Goal: Task Accomplishment & Management: Complete application form

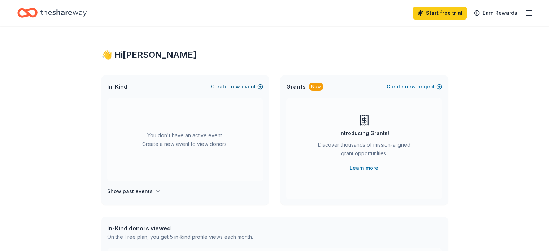
click at [242, 87] on button "Create new event" at bounding box center [237, 86] width 52 height 9
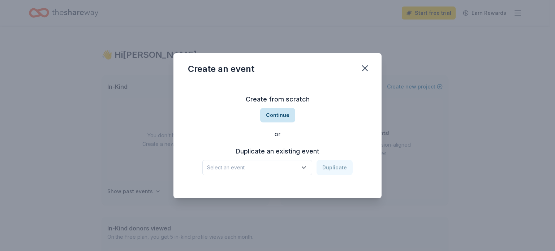
click at [281, 116] on button "Continue" at bounding box center [277, 115] width 35 height 14
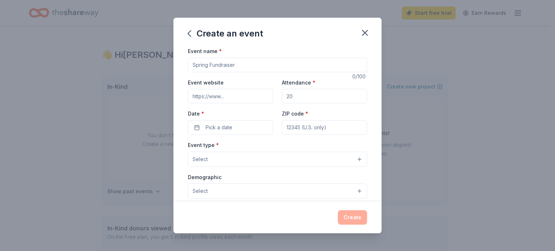
click at [251, 66] on input "Event name *" at bounding box center [277, 65] width 179 height 14
click at [234, 156] on button "Select" at bounding box center [277, 159] width 179 height 15
click at [236, 156] on button "Select" at bounding box center [277, 159] width 179 height 15
drag, startPoint x: 231, startPoint y: 59, endPoint x: 167, endPoint y: 49, distance: 64.7
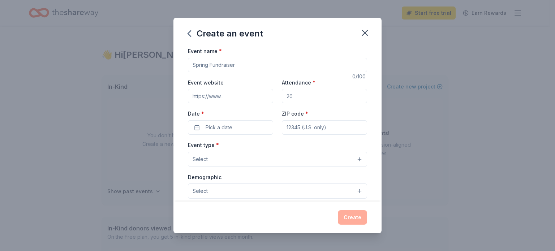
click at [168, 49] on div "Create an event Event name * 0 /100 Event website Attendance * Date * Pick a da…" at bounding box center [277, 125] width 555 height 251
type input "19th Annual [PERSON_NAME] Memorial Golf Classic"
click at [249, 101] on input "Event website" at bounding box center [230, 96] width 85 height 14
type input "w"
type input "[DOMAIN_NAME]"
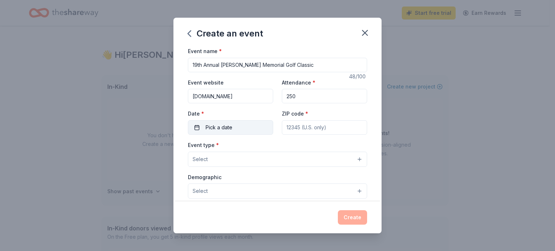
type input "250"
click at [199, 125] on button "Pick a date" at bounding box center [230, 127] width 85 height 14
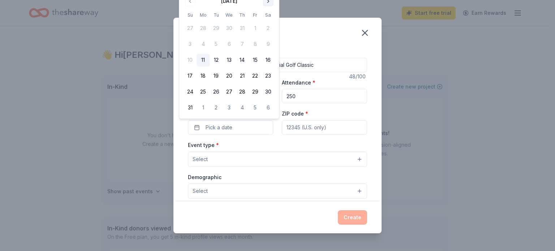
click at [268, 1] on button "Go to next month" at bounding box center [268, 1] width 10 height 10
click at [268, 1] on div "Create an event Event name * 19th Annual [PERSON_NAME] Memorial Golf Classic 48…" at bounding box center [277, 125] width 555 height 251
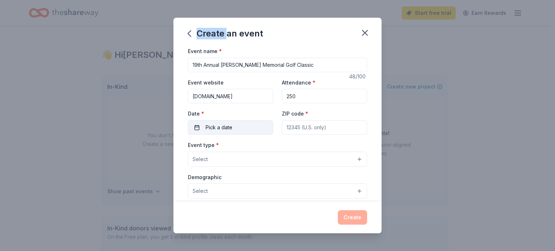
click at [202, 125] on button "Pick a date" at bounding box center [230, 127] width 85 height 14
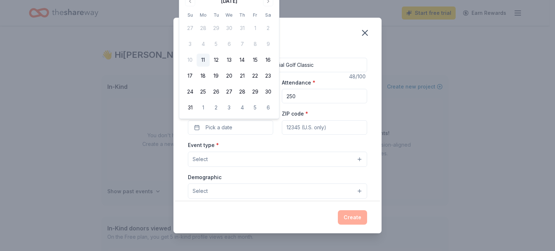
click at [266, 1] on button "Go to next month" at bounding box center [268, 1] width 10 height 10
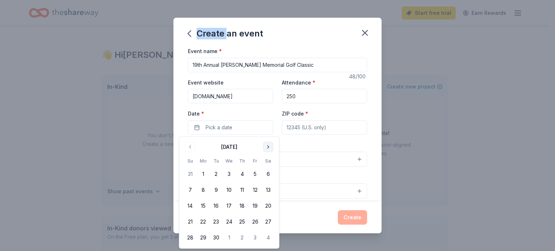
click at [269, 149] on button "Go to next month" at bounding box center [268, 147] width 10 height 10
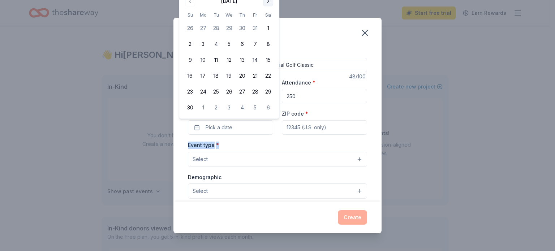
click at [269, 149] on div "Event type * Select" at bounding box center [277, 154] width 179 height 26
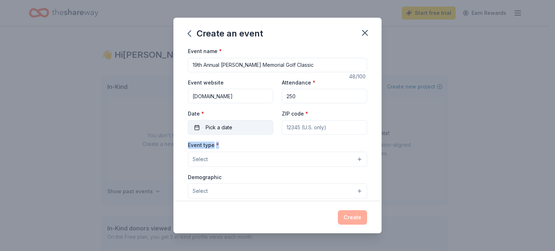
click at [194, 124] on button "Pick a date" at bounding box center [230, 127] width 85 height 14
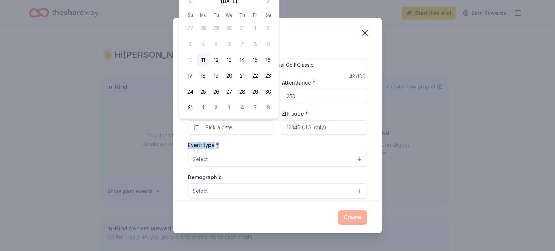
click at [267, 2] on button "Go to next month" at bounding box center [268, 1] width 10 height 10
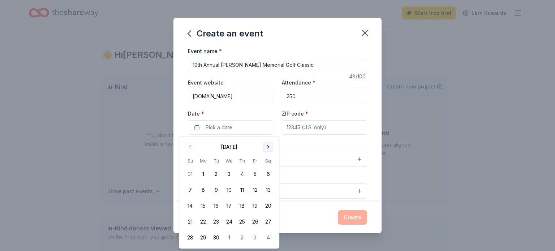
click at [268, 147] on button "Go to next month" at bounding box center [268, 147] width 10 height 10
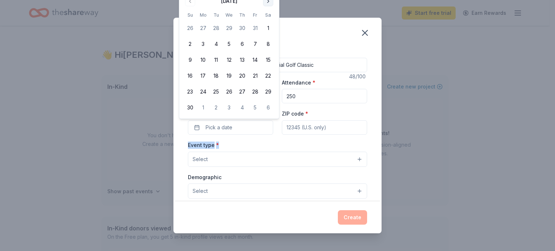
click at [268, 147] on div "Event type * Select" at bounding box center [277, 154] width 179 height 26
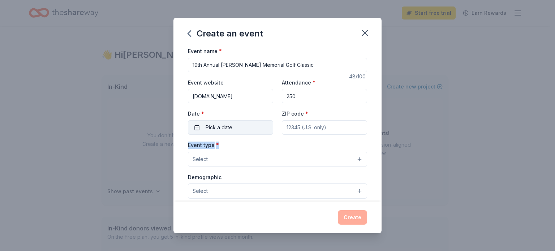
click at [229, 130] on span "Pick a date" at bounding box center [219, 127] width 27 height 9
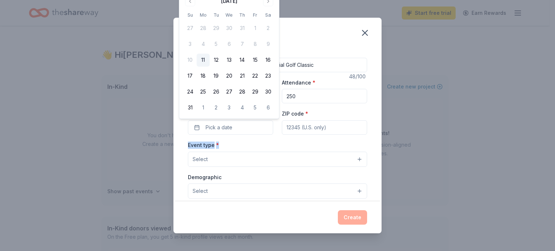
click at [205, 60] on button "11" at bounding box center [203, 60] width 13 height 13
click at [213, 127] on button "[DATE]" at bounding box center [230, 127] width 85 height 14
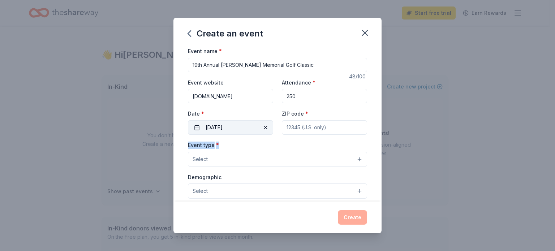
click at [237, 130] on button "[DATE]" at bounding box center [230, 127] width 85 height 14
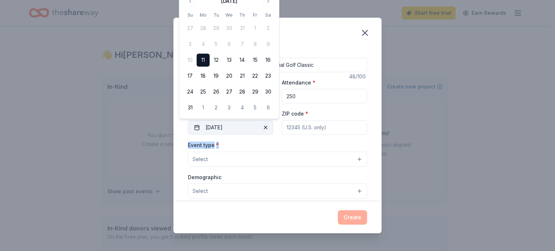
click at [261, 126] on span "button" at bounding box center [265, 127] width 9 height 9
drag, startPoint x: 212, startPoint y: 122, endPoint x: 204, endPoint y: 126, distance: 8.6
click at [211, 125] on button "Pick a date" at bounding box center [230, 127] width 85 height 14
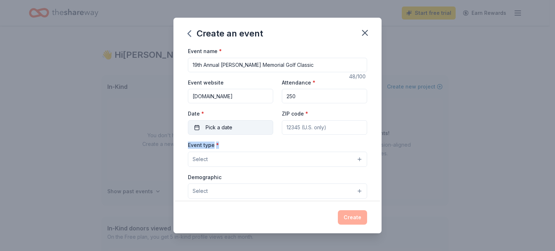
click at [195, 128] on button "Pick a date" at bounding box center [230, 127] width 85 height 14
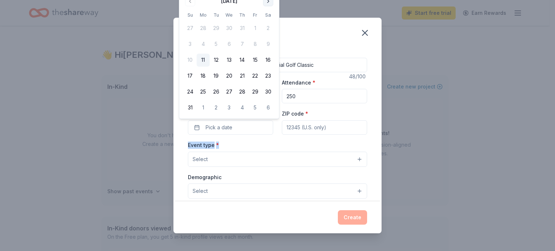
click at [268, 3] on button "Go to next month" at bounding box center [268, 1] width 10 height 10
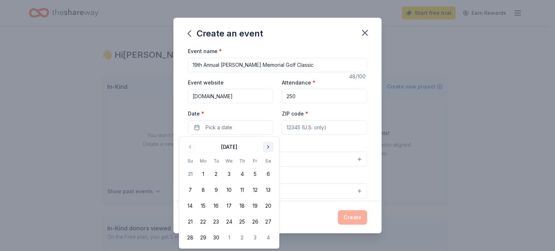
click at [266, 146] on button "Go to next month" at bounding box center [268, 147] width 10 height 10
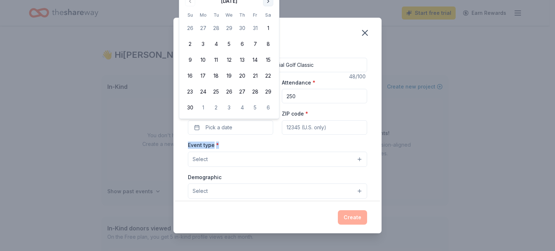
click at [267, 1] on button "Go to next month" at bounding box center [268, 1] width 10 height 10
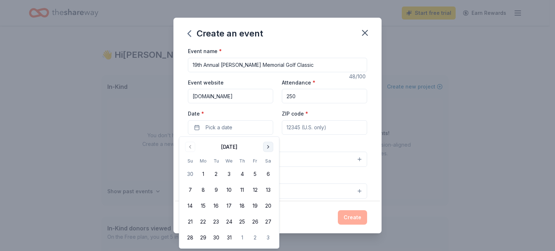
click at [268, 145] on button "Go to next month" at bounding box center [268, 147] width 10 height 10
click at [267, 146] on button "Go to next month" at bounding box center [268, 147] width 10 height 10
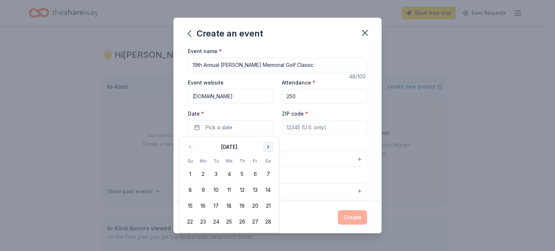
click at [267, 146] on button "Go to next month" at bounding box center [268, 147] width 10 height 10
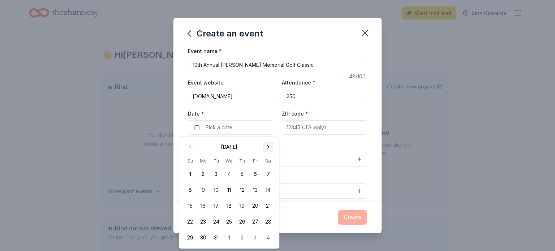
click at [267, 146] on button "Go to next month" at bounding box center [268, 147] width 10 height 10
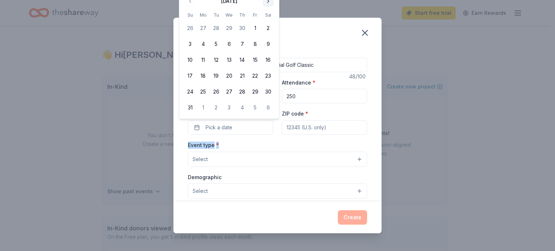
click at [267, 3] on button "Go to next month" at bounding box center [268, 1] width 10 height 10
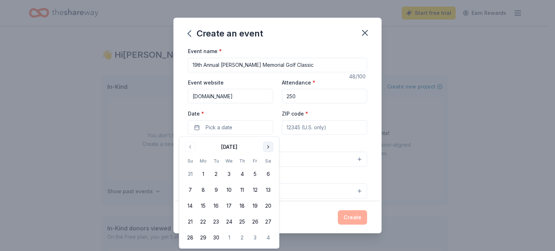
click at [269, 148] on button "Go to next month" at bounding box center [268, 147] width 10 height 10
click at [256, 240] on button "31" at bounding box center [255, 237] width 13 height 13
click at [320, 129] on input "ZIP code *" at bounding box center [324, 127] width 85 height 14
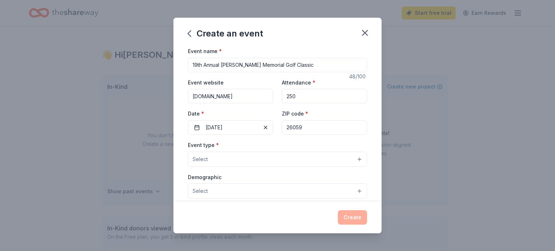
type input "26059"
drag, startPoint x: 224, startPoint y: 153, endPoint x: 223, endPoint y: 160, distance: 7.4
click at [224, 153] on button "Select" at bounding box center [277, 159] width 179 height 15
click at [220, 159] on button "Select" at bounding box center [277, 159] width 179 height 15
click at [211, 161] on button "Select" at bounding box center [277, 159] width 179 height 15
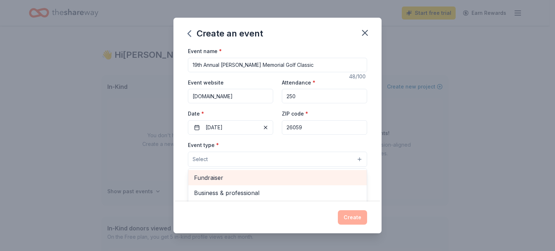
click at [202, 177] on span "Fundraiser" at bounding box center [277, 177] width 167 height 9
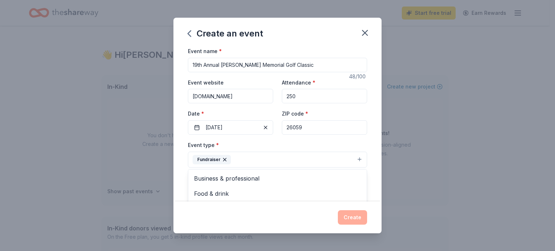
click at [357, 217] on div "Create an event Event name * 19th Annual [PERSON_NAME] Memorial Golf Classic 48…" at bounding box center [277, 126] width 208 height 216
click at [266, 193] on button "Select" at bounding box center [277, 191] width 179 height 15
click at [353, 191] on button "Select" at bounding box center [277, 191] width 179 height 15
click at [201, 193] on span "Select" at bounding box center [200, 191] width 15 height 9
click at [198, 190] on span "Select" at bounding box center [200, 191] width 15 height 9
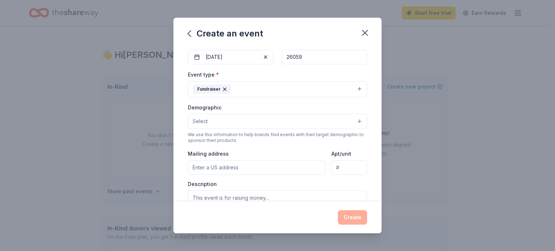
scroll to position [72, 0]
click at [202, 120] on span "Select" at bounding box center [200, 119] width 15 height 9
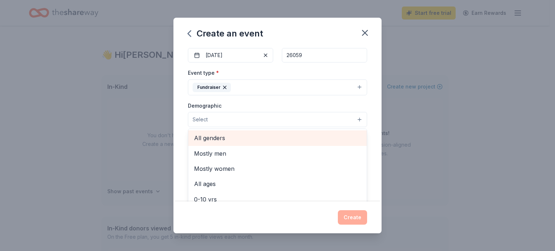
click at [209, 138] on span "All genders" at bounding box center [277, 137] width 167 height 9
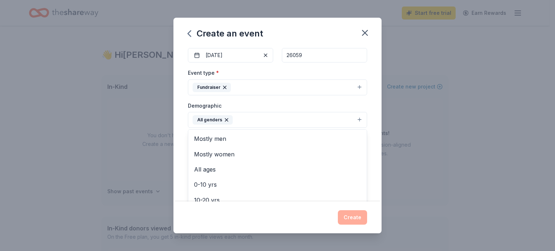
drag, startPoint x: 412, startPoint y: 147, endPoint x: 421, endPoint y: 161, distance: 16.9
click at [413, 148] on div "Create an event Event name * 19th Annual [PERSON_NAME] Memorial Golf Classic 48…" at bounding box center [277, 125] width 555 height 251
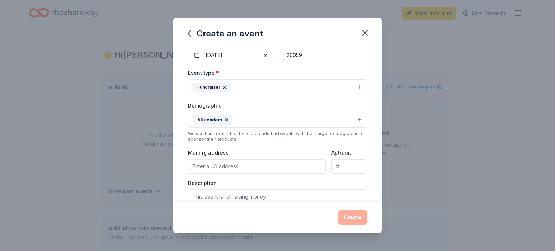
click at [252, 169] on input "Mailing address" at bounding box center [257, 166] width 138 height 14
type input "[STREET_ADDRESS][PERSON_NAME]"
click at [228, 196] on textarea at bounding box center [277, 205] width 179 height 33
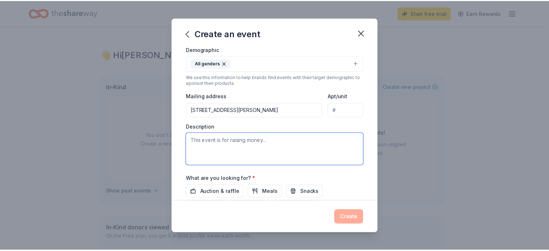
scroll to position [145, 0]
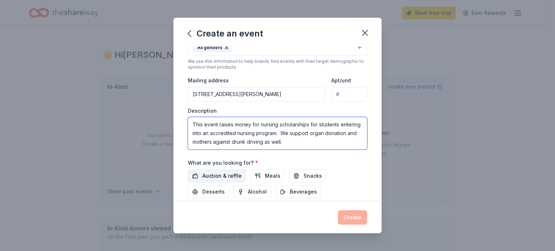
type textarea "This event raises money for nursing scholarships for students entering into an …"
click at [228, 173] on span "Auction & raffle" at bounding box center [221, 176] width 39 height 9
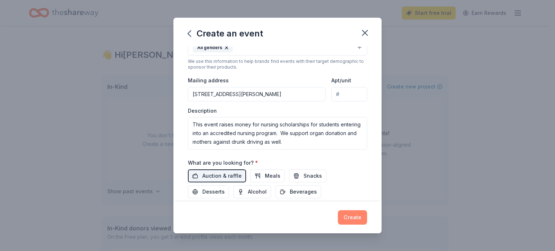
click at [357, 220] on button "Create" at bounding box center [352, 217] width 29 height 14
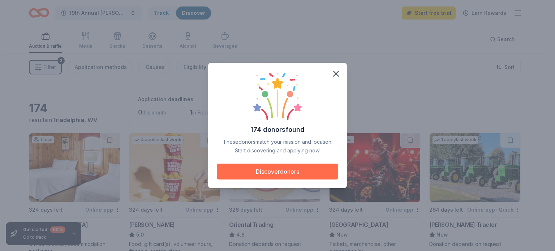
click at [284, 169] on button "Discover donors" at bounding box center [277, 172] width 121 height 16
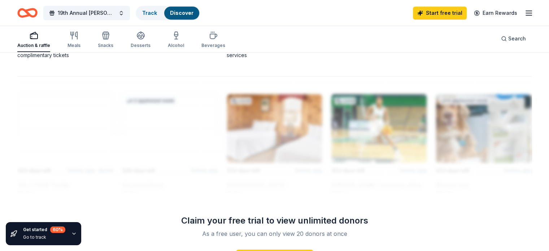
scroll to position [475, 0]
